Goal: Contribute content: Add original content to the website for others to see

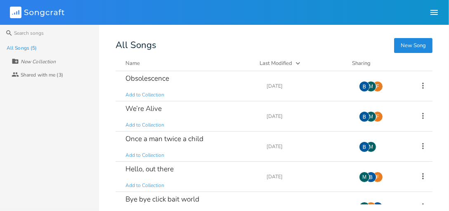
click at [434, 9] on icon "button" at bounding box center [434, 12] width 10 height 10
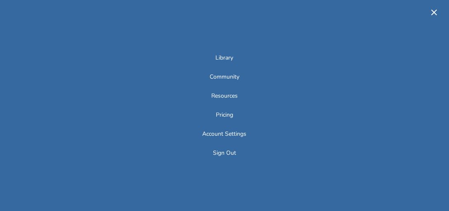
click at [434, 9] on icon "button" at bounding box center [434, 12] width 10 height 10
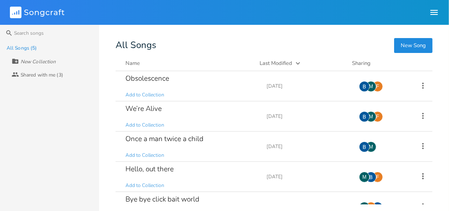
click at [407, 43] on button "New Song" at bounding box center [413, 45] width 38 height 15
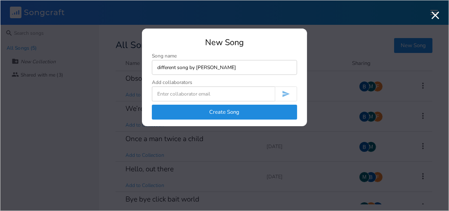
type input "different song by [PERSON_NAME]"
click at [191, 95] on input at bounding box center [213, 93] width 123 height 15
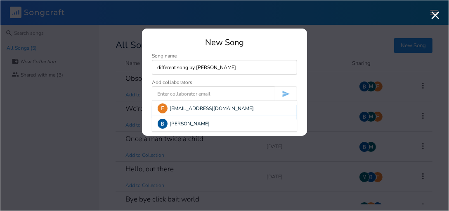
type input "[EMAIL_ADDRESS][DOMAIN_NAME]"
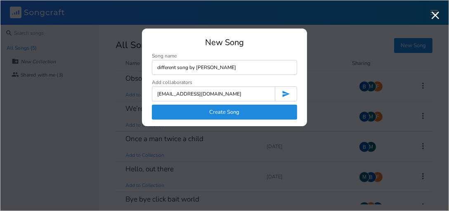
click at [211, 110] on button "Create Song" at bounding box center [224, 111] width 145 height 15
